Goal: Task Accomplishment & Management: Use online tool/utility

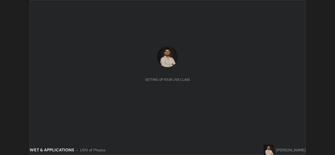
scroll to position [155, 335]
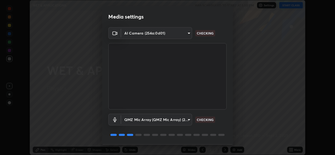
click at [181, 34] on body "Erase all WET & APPLICATIONS WAS SCHEDULED TO START AT 1:00 PM Settings START C…" at bounding box center [167, 77] width 335 height 155
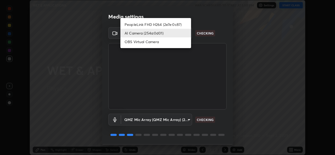
click at [149, 25] on li "PeopleLink FHD H264 (2e7e:0c87)" at bounding box center [155, 24] width 71 height 9
type input "7dc34e4d514fcc7c21c5185d560784887fc6fe97e38645157a6f515d07758d0c"
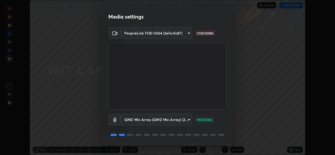
scroll to position [16, 0]
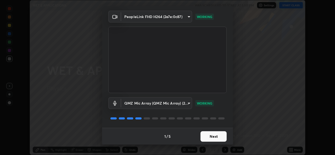
click at [202, 138] on button "Next" at bounding box center [214, 136] width 26 height 10
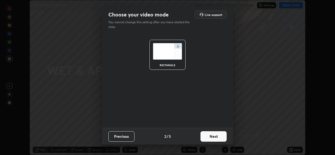
click at [203, 138] on button "Next" at bounding box center [214, 136] width 26 height 10
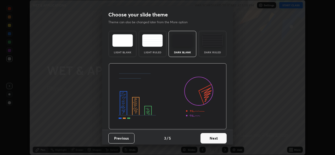
click at [203, 138] on button "Next" at bounding box center [214, 138] width 26 height 10
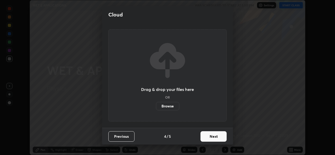
click at [205, 138] on button "Next" at bounding box center [214, 136] width 26 height 10
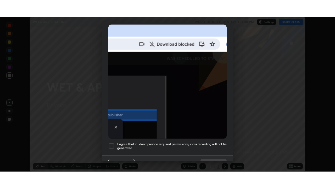
scroll to position [123, 0]
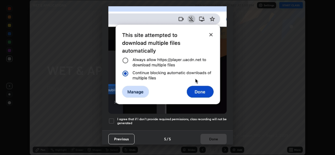
click at [112, 119] on div at bounding box center [111, 121] width 6 height 6
click at [207, 137] on button "Done" at bounding box center [214, 139] width 26 height 10
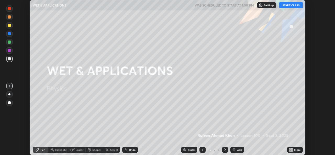
click at [288, 6] on button "START CLASS" at bounding box center [291, 5] width 24 height 6
click at [294, 151] on div "More" at bounding box center [295, 150] width 16 height 6
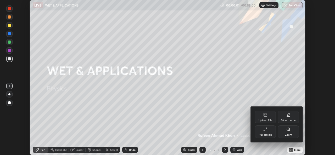
click at [269, 133] on div "Full screen" at bounding box center [265, 132] width 21 height 13
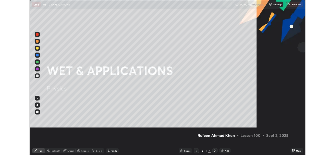
scroll to position [188, 335]
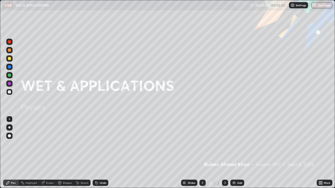
click at [237, 155] on div "Add" at bounding box center [239, 183] width 5 height 3
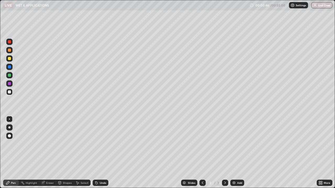
click at [9, 127] on div at bounding box center [9, 128] width 2 height 2
click at [49, 155] on div "Eraser" at bounding box center [50, 183] width 8 height 3
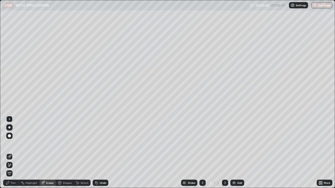
click at [15, 155] on div "Pen" at bounding box center [13, 183] width 5 height 3
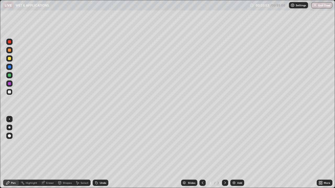
click at [53, 155] on div "Eraser" at bounding box center [50, 183] width 8 height 3
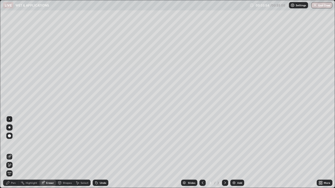
click at [14, 155] on div "Pen" at bounding box center [13, 183] width 5 height 3
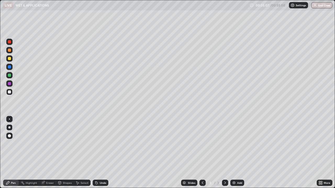
click at [51, 155] on div "Eraser" at bounding box center [50, 183] width 8 height 3
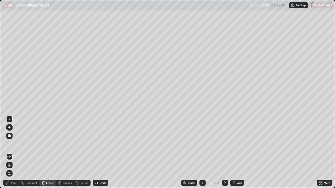
click at [11, 155] on div "Pen" at bounding box center [11, 183] width 16 height 6
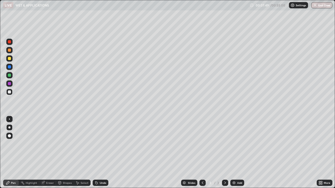
click at [239, 155] on div "Add" at bounding box center [239, 183] width 5 height 3
click at [11, 75] on div at bounding box center [9, 75] width 3 height 3
click at [49, 155] on div "Eraser" at bounding box center [47, 183] width 17 height 6
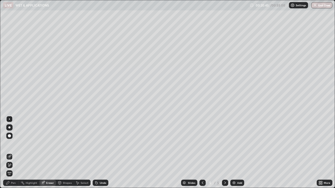
click at [14, 155] on div "Pen" at bounding box center [13, 183] width 5 height 3
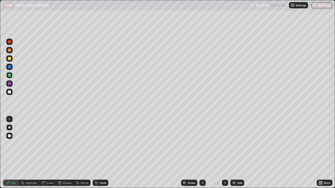
click at [9, 92] on div at bounding box center [9, 92] width 3 height 3
click at [51, 155] on div "Eraser" at bounding box center [50, 183] width 8 height 3
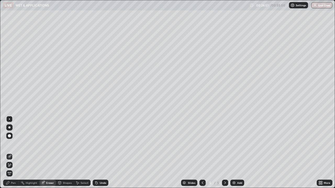
click at [81, 155] on div "Select" at bounding box center [85, 183] width 8 height 3
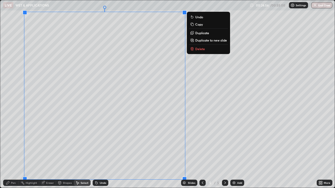
click at [193, 50] on icon at bounding box center [192, 49] width 4 height 4
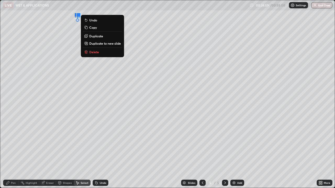
click at [98, 51] on p "Delete" at bounding box center [94, 52] width 10 height 4
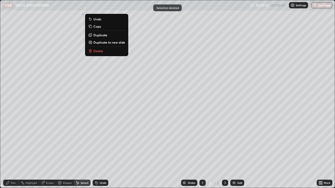
click at [97, 52] on p "Delete" at bounding box center [98, 51] width 10 height 4
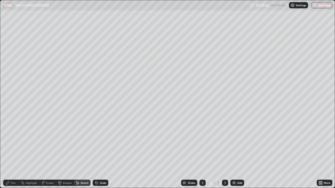
click at [17, 155] on div "Pen" at bounding box center [11, 183] width 16 height 6
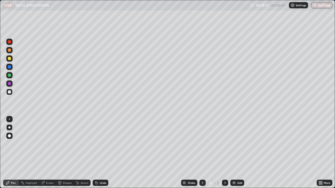
click at [236, 155] on div "Add" at bounding box center [237, 183] width 14 height 6
click at [49, 155] on div "Eraser" at bounding box center [50, 183] width 8 height 3
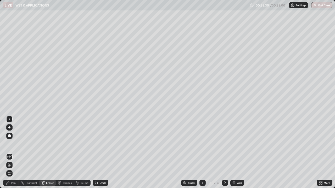
click at [14, 155] on div "Pen" at bounding box center [13, 183] width 5 height 3
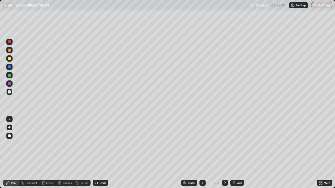
click at [320, 5] on button "End Class" at bounding box center [321, 5] width 21 height 6
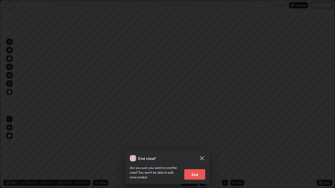
click at [195, 155] on button "End" at bounding box center [194, 175] width 21 height 10
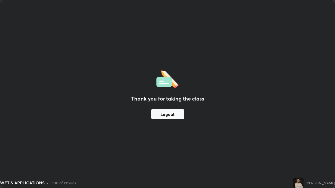
click at [283, 52] on div "Thank you for taking the class Logout" at bounding box center [167, 94] width 335 height 188
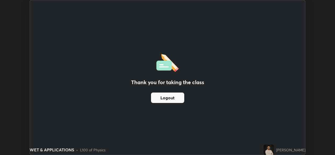
scroll to position [26023, 25843]
